Goal: Complete application form: Complete application form

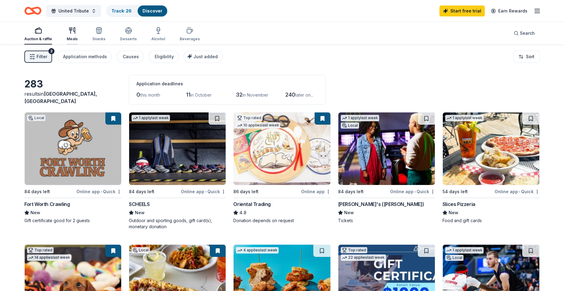
click at [74, 34] on div "Meals" at bounding box center [72, 34] width 11 height 15
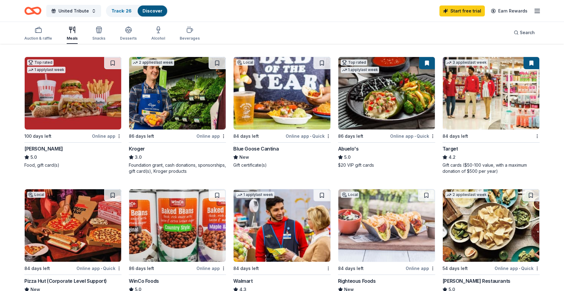
scroll to position [373, 0]
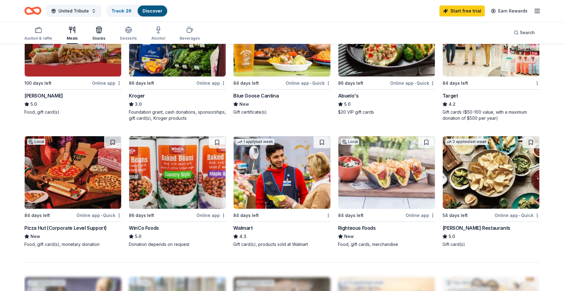
click at [99, 33] on icon "button" at bounding box center [98, 31] width 5 height 4
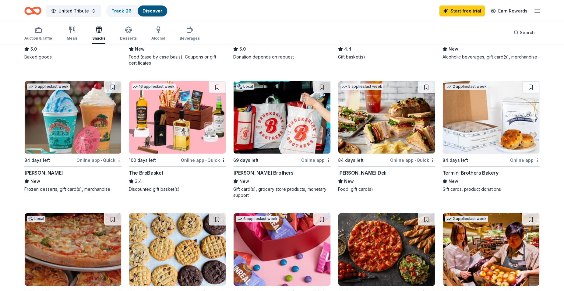
scroll to position [279, 0]
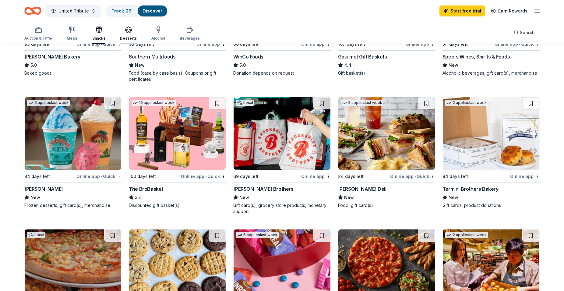
click at [131, 30] on div "button" at bounding box center [128, 29] width 17 height 7
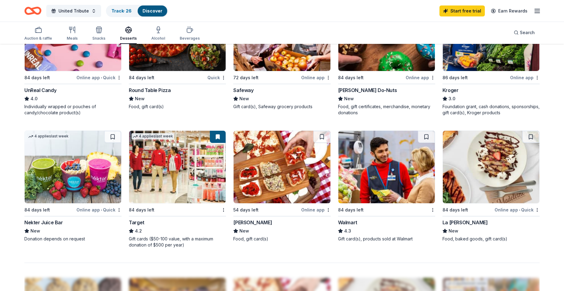
scroll to position [373, 0]
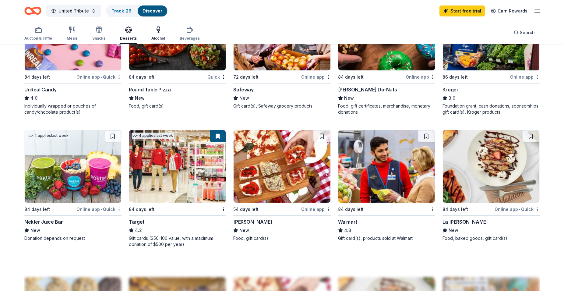
click at [156, 33] on div "Alcohol" at bounding box center [158, 33] width 14 height 15
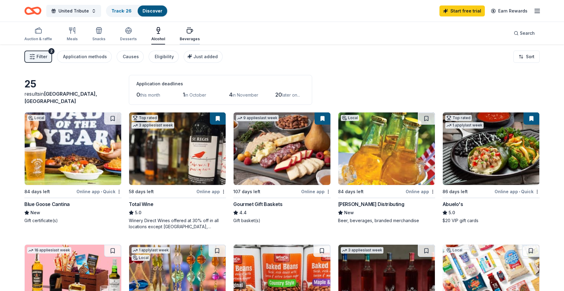
click at [186, 34] on div "Beverages" at bounding box center [190, 34] width 20 height 15
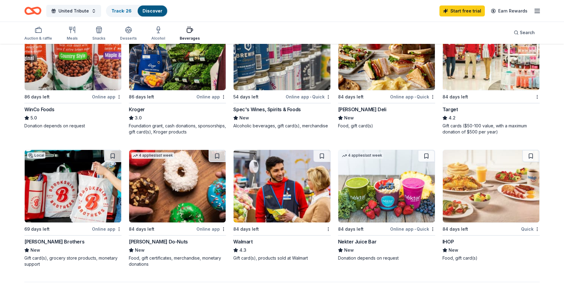
scroll to position [373, 0]
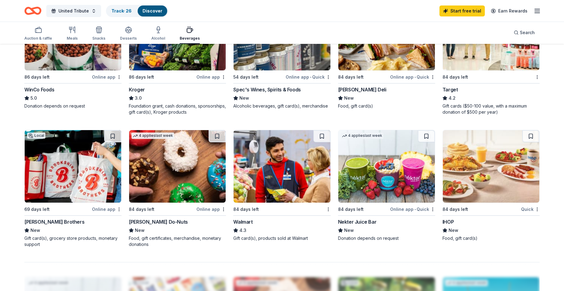
click at [475, 167] on img at bounding box center [491, 166] width 96 height 72
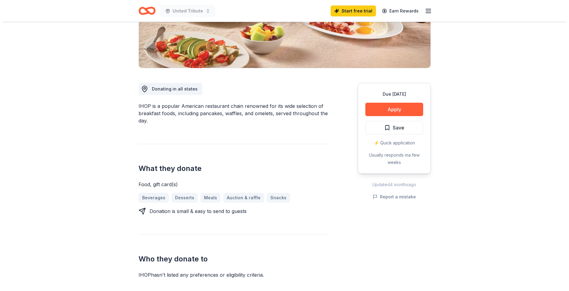
scroll to position [124, 0]
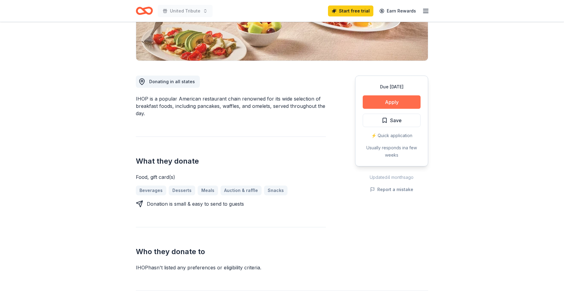
click at [392, 102] on button "Apply" at bounding box center [392, 101] width 58 height 13
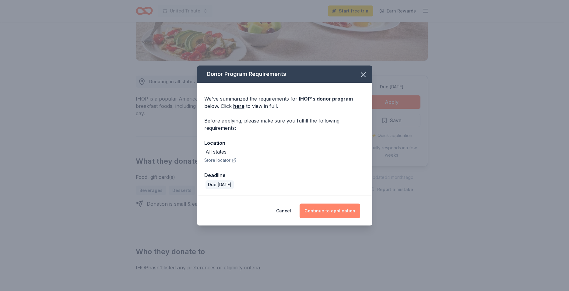
click at [331, 210] on button "Continue to application" at bounding box center [330, 210] width 61 height 15
